Goal: Complete application form: Complete application form

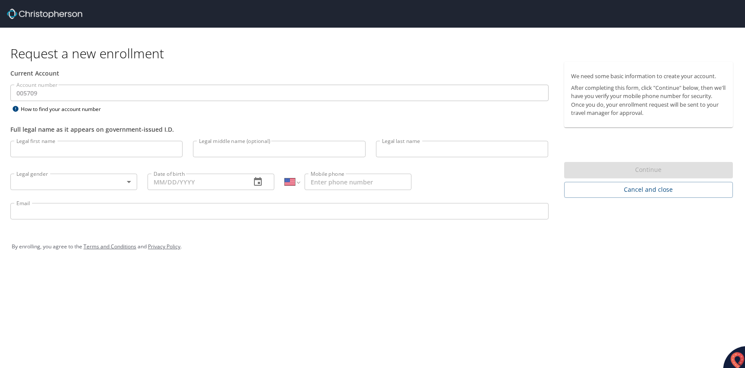
select select "US"
click at [37, 148] on input "Legal first name" at bounding box center [96, 149] width 172 height 16
type input "[PERSON_NAME]"
click at [391, 153] on input "Legal last name" at bounding box center [462, 149] width 172 height 16
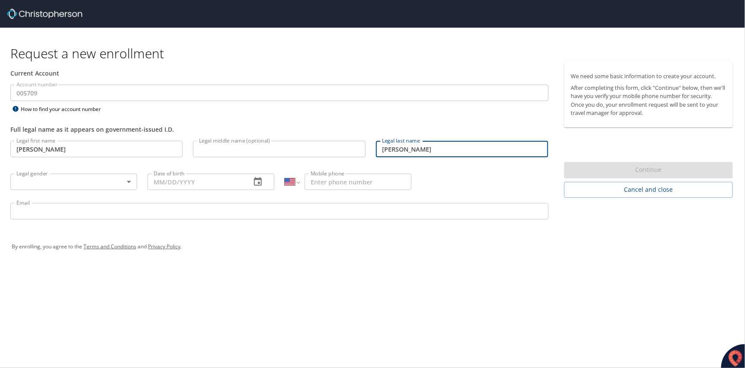
type input "[PERSON_NAME]"
click at [125, 182] on body "Request a new enrollment Current Account Account number 005709 Account number H…" at bounding box center [372, 184] width 745 height 368
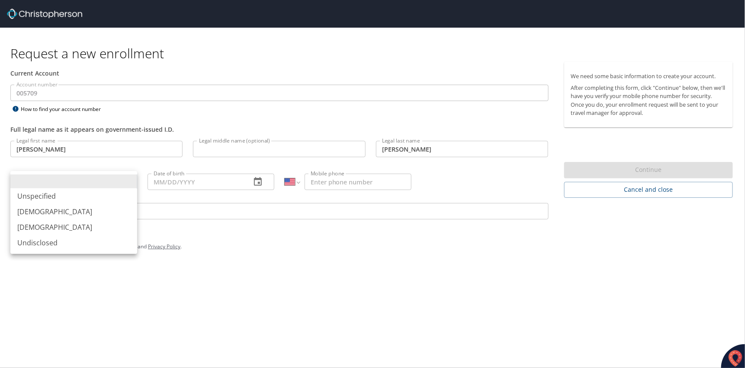
click at [42, 214] on li "[DEMOGRAPHIC_DATA]" at bounding box center [73, 212] width 127 height 16
type input "[DEMOGRAPHIC_DATA]"
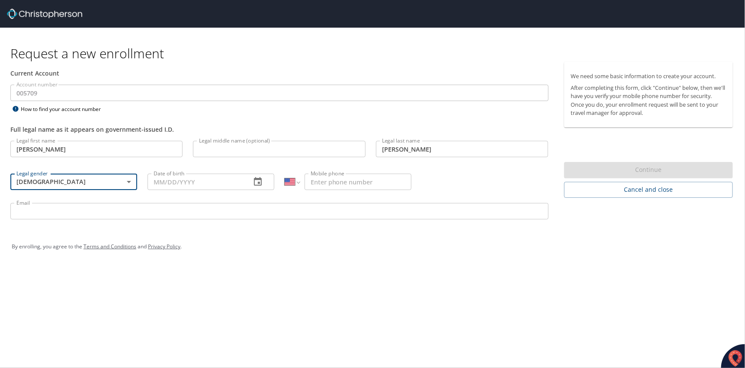
click at [45, 214] on input "Email" at bounding box center [279, 211] width 538 height 16
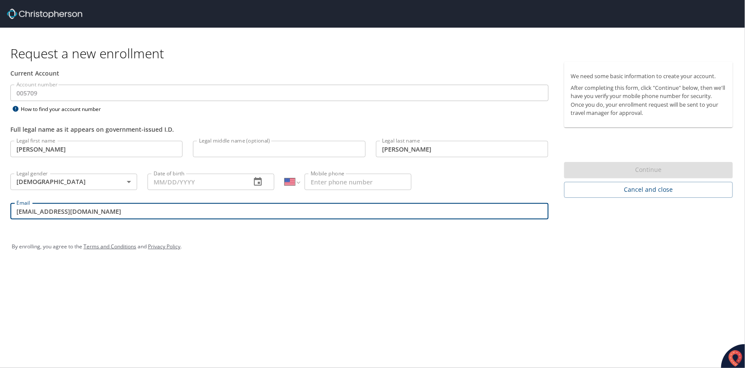
type input "[EMAIL_ADDRESS][DOMAIN_NAME]"
click at [171, 182] on input "Date of birth" at bounding box center [195, 182] width 96 height 16
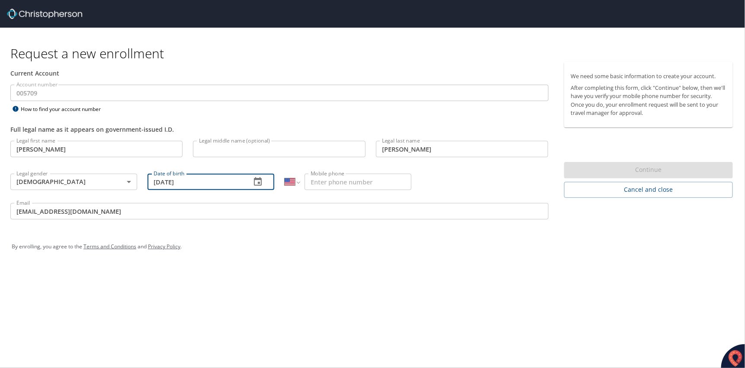
type input "[DATE]"
click at [313, 179] on input "Mobile phone" at bounding box center [357, 182] width 107 height 16
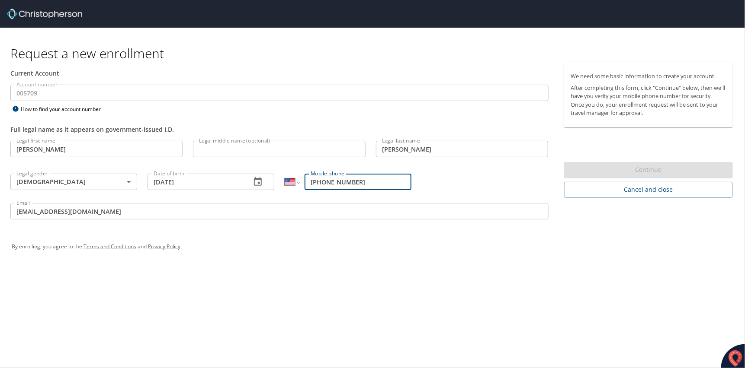
type input "[PHONE_NUMBER]"
click at [89, 210] on input "[EMAIL_ADDRESS][DOMAIN_NAME]" at bounding box center [279, 211] width 538 height 16
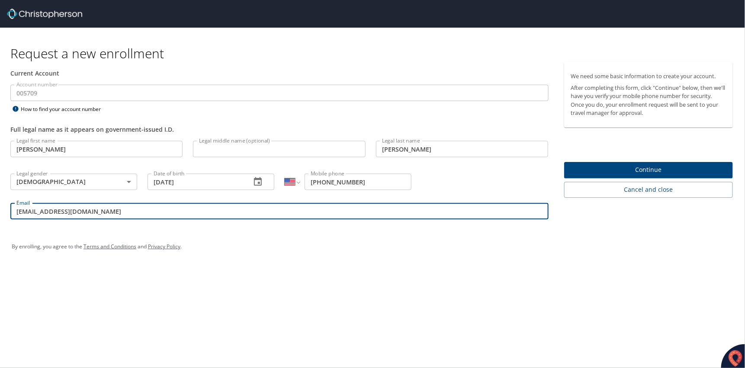
click at [608, 172] on span "Continue" at bounding box center [648, 170] width 155 height 11
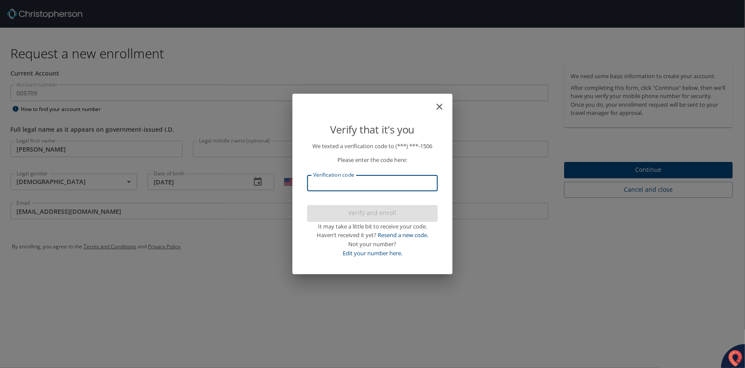
click at [315, 182] on input "Verification code" at bounding box center [372, 183] width 131 height 16
click at [439, 107] on icon "close" at bounding box center [439, 107] width 6 height 6
